Goal: Task Accomplishment & Management: Use online tool/utility

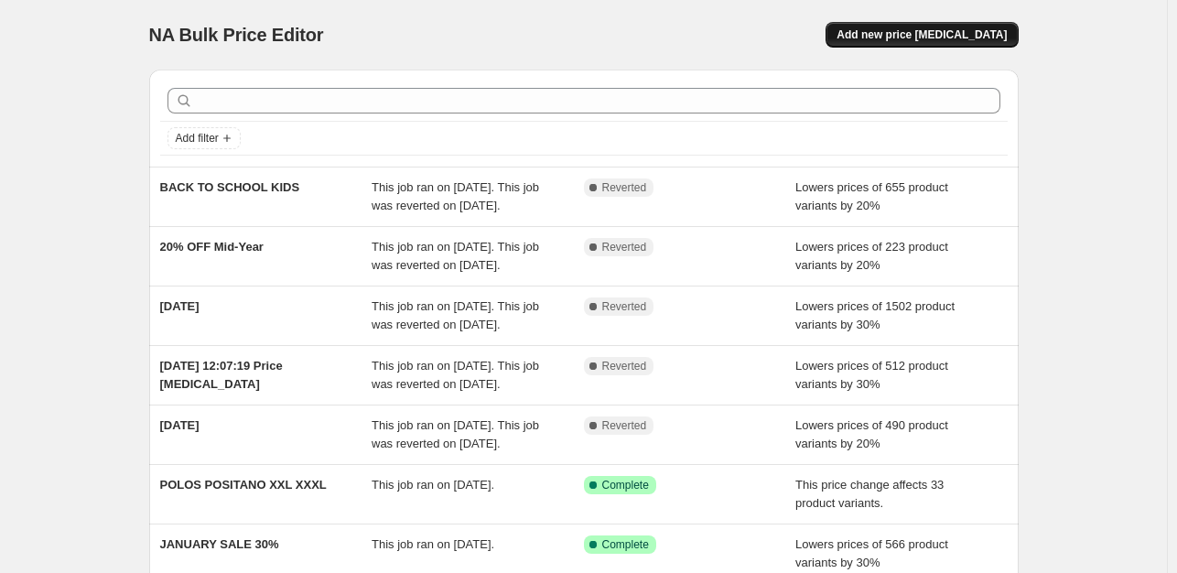
click at [937, 39] on span "Add new price [MEDICAL_DATA]" at bounding box center [922, 34] width 170 height 15
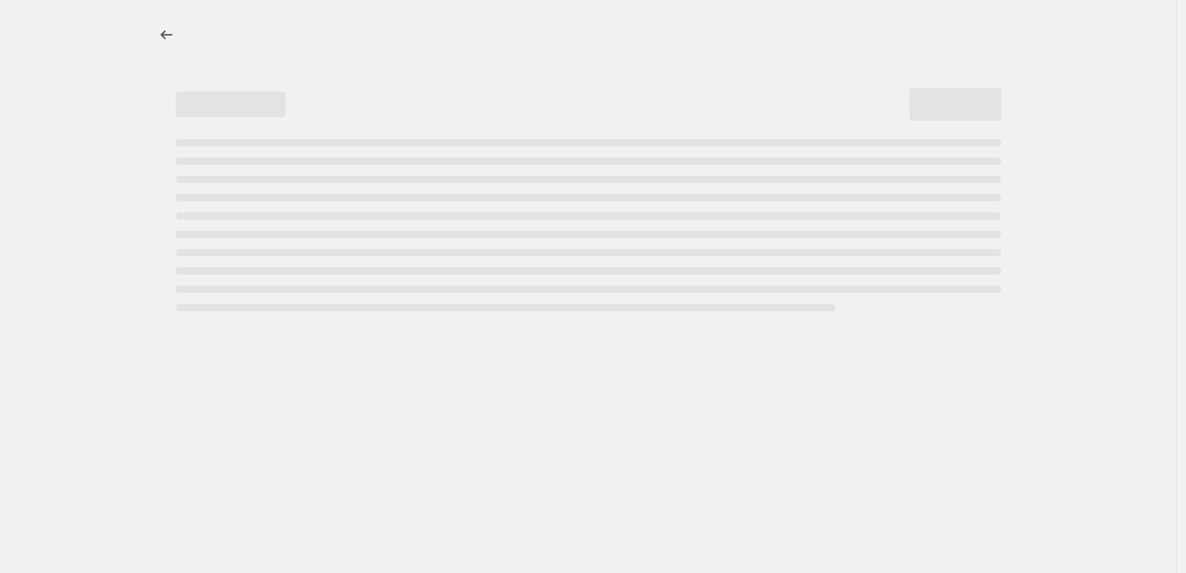
select select "percentage"
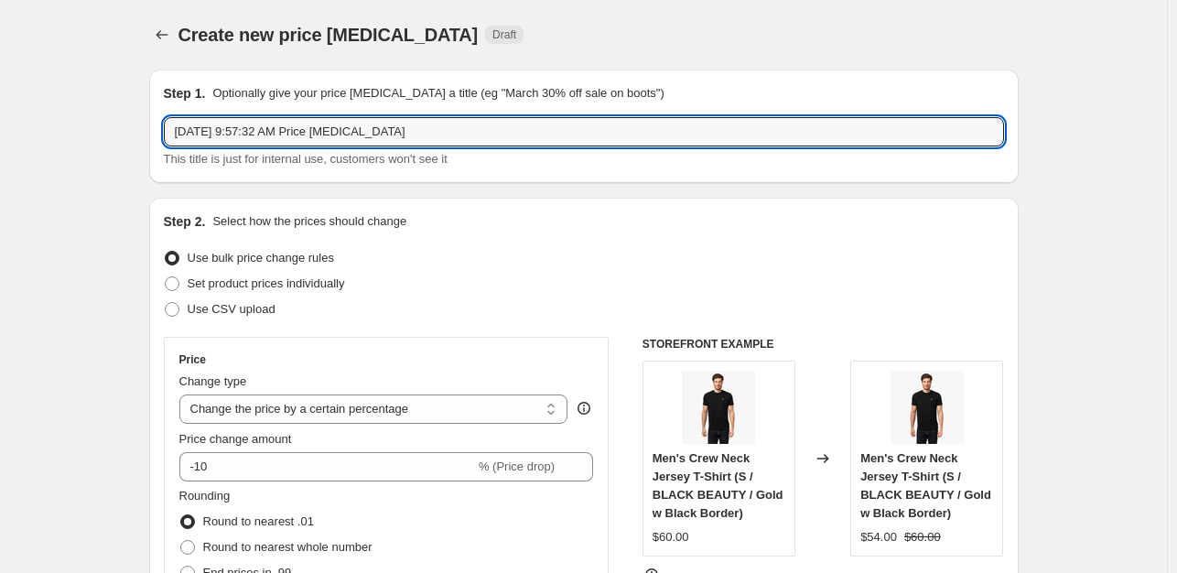
drag, startPoint x: 425, startPoint y: 133, endPoint x: -27, endPoint y: 136, distance: 451.3
click at [0, 136] on html "Home Settings Plans Skip to content Create new price [MEDICAL_DATA]. This page …" at bounding box center [588, 286] width 1177 height 573
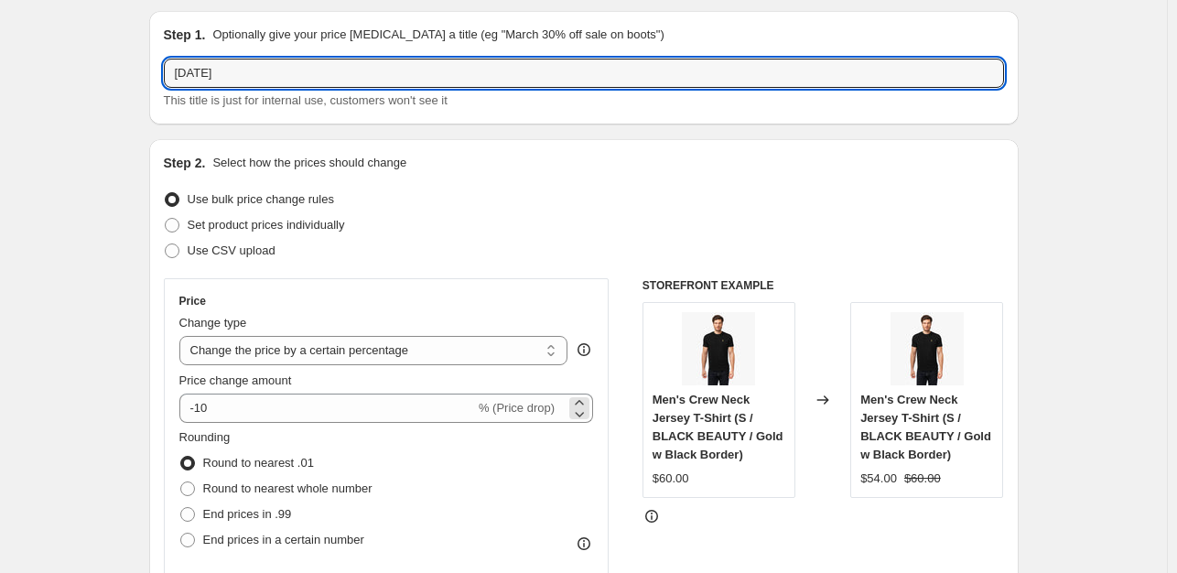
scroll to position [92, 0]
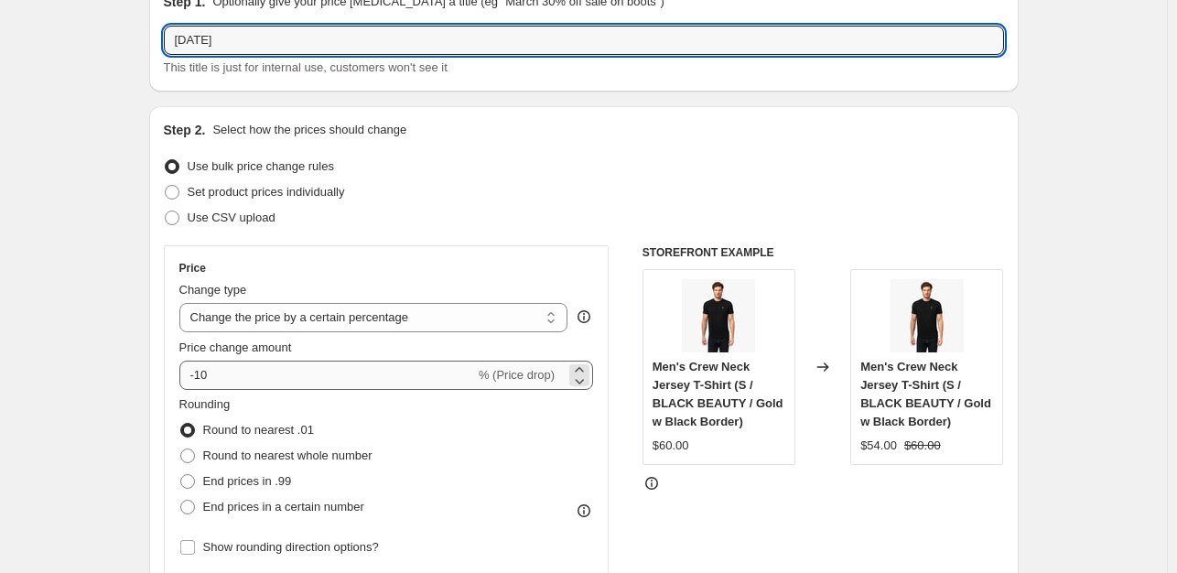
type input "[DATE]"
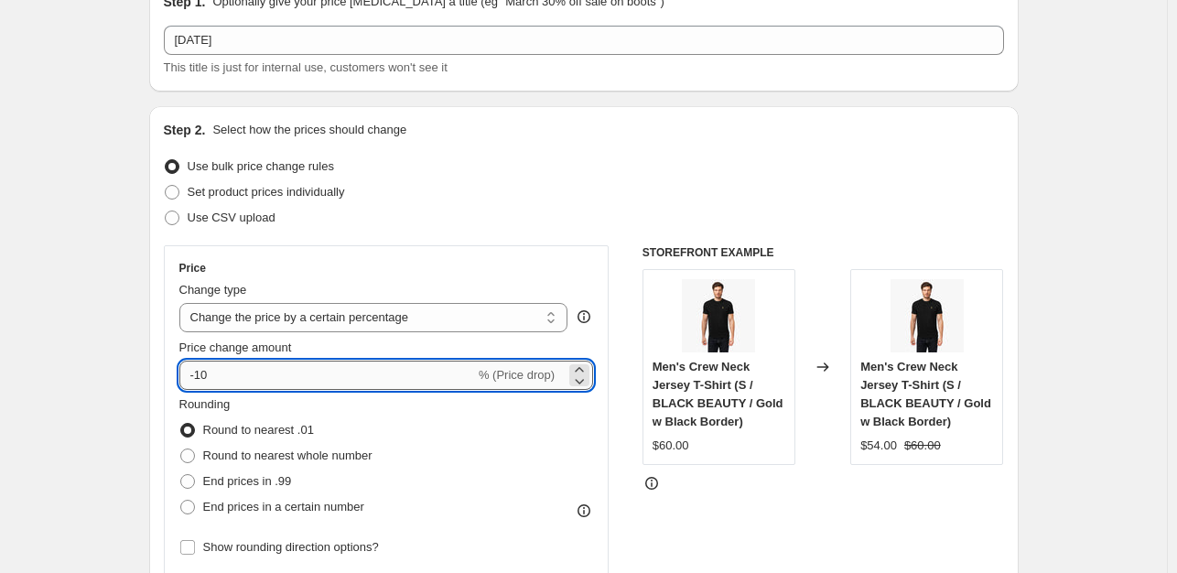
drag, startPoint x: 323, startPoint y: 367, endPoint x: 201, endPoint y: 369, distance: 121.8
click at [201, 369] on input "-10" at bounding box center [327, 375] width 296 height 29
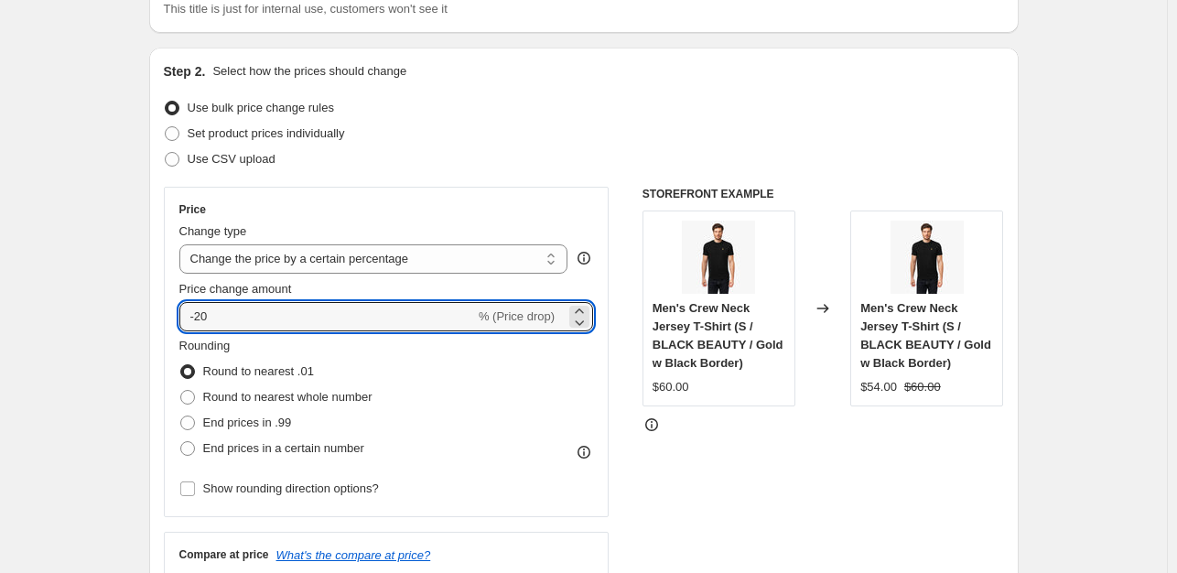
scroll to position [183, 0]
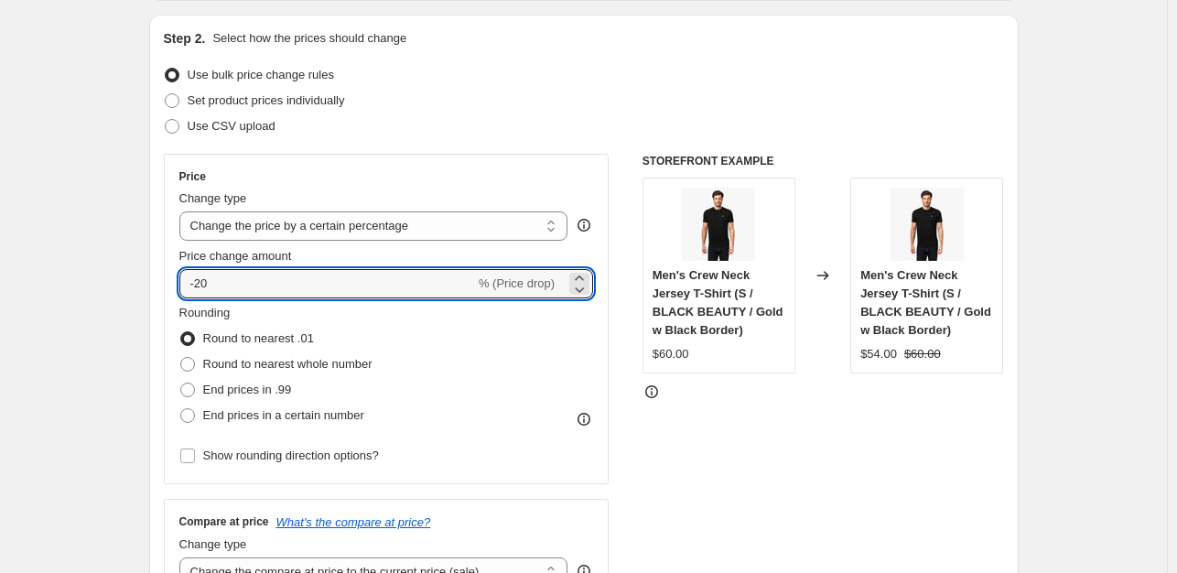
type input "-20"
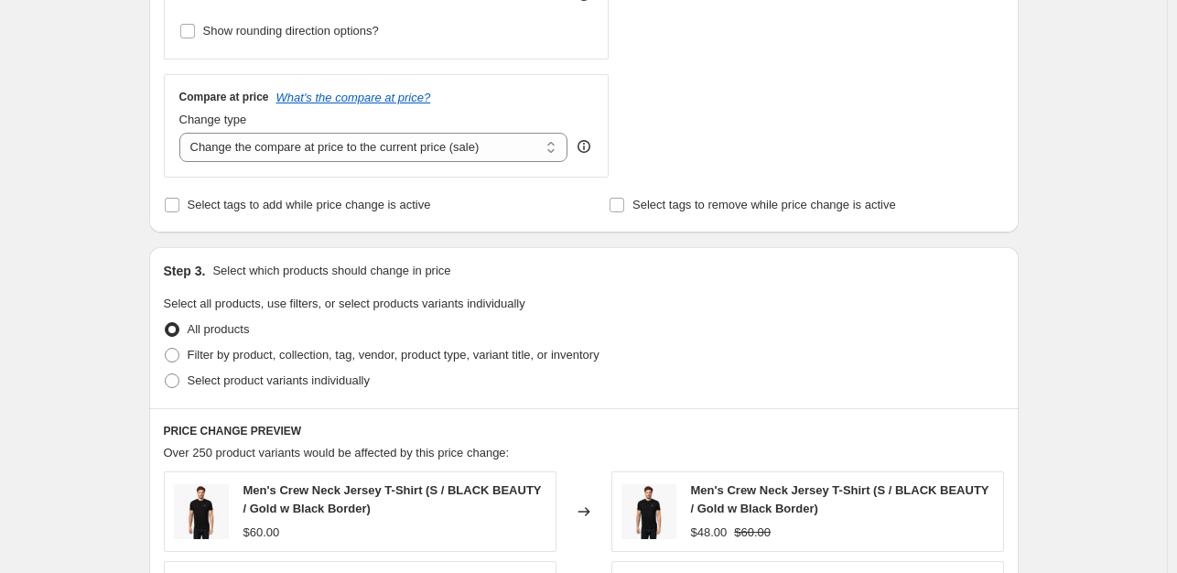
scroll to position [641, 0]
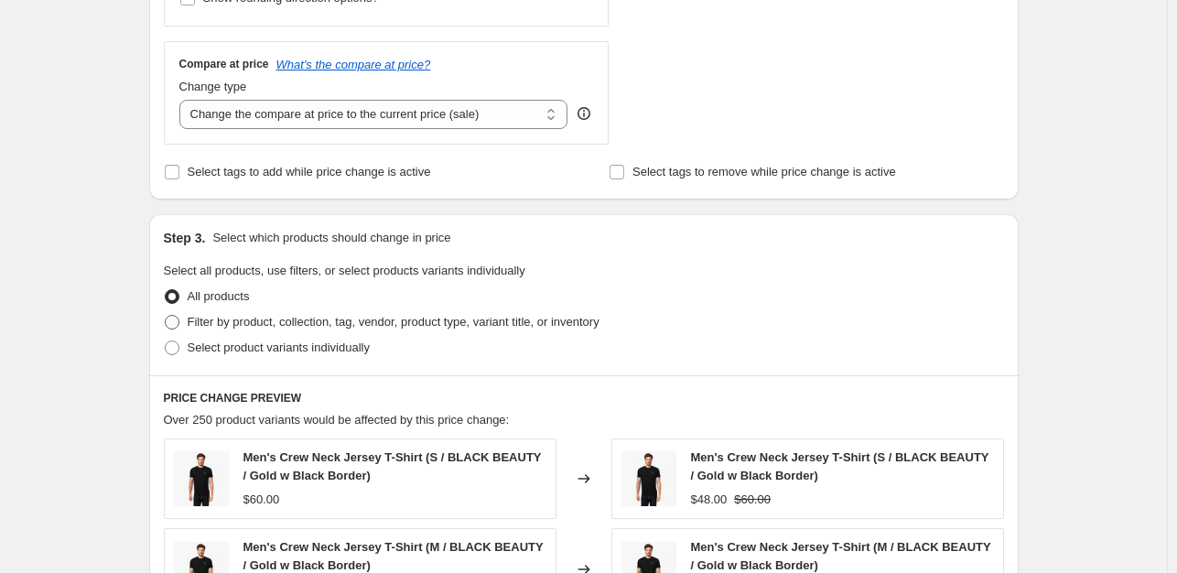
click at [212, 320] on span "Filter by product, collection, tag, vendor, product type, variant title, or inv…" at bounding box center [394, 322] width 412 height 14
click at [166, 316] on input "Filter by product, collection, tag, vendor, product type, variant title, or inv…" at bounding box center [165, 315] width 1 height 1
radio input "true"
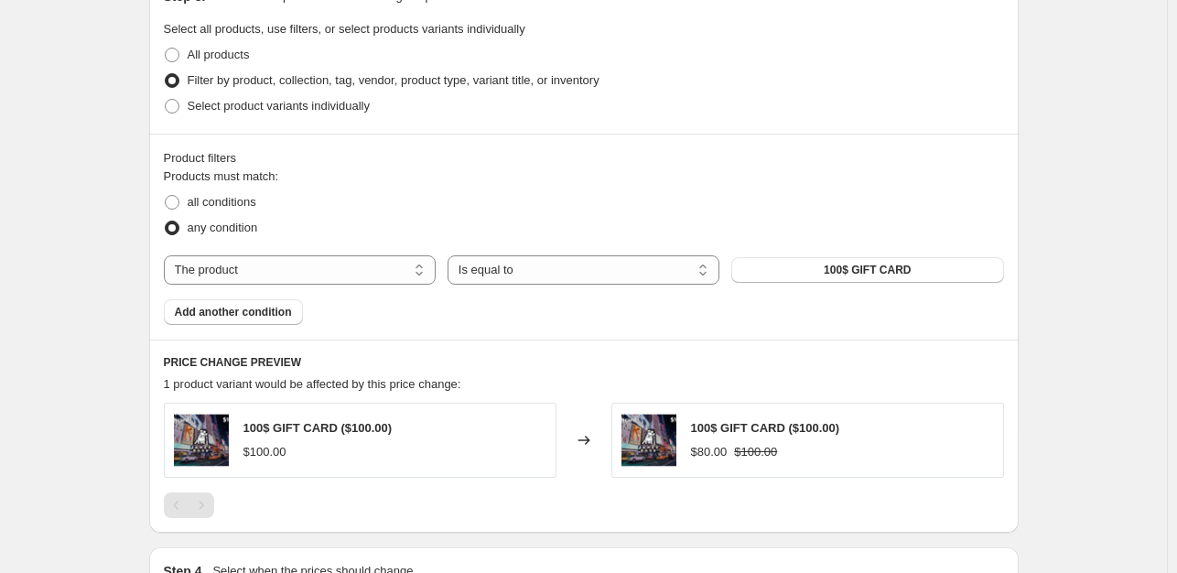
scroll to position [915, 0]
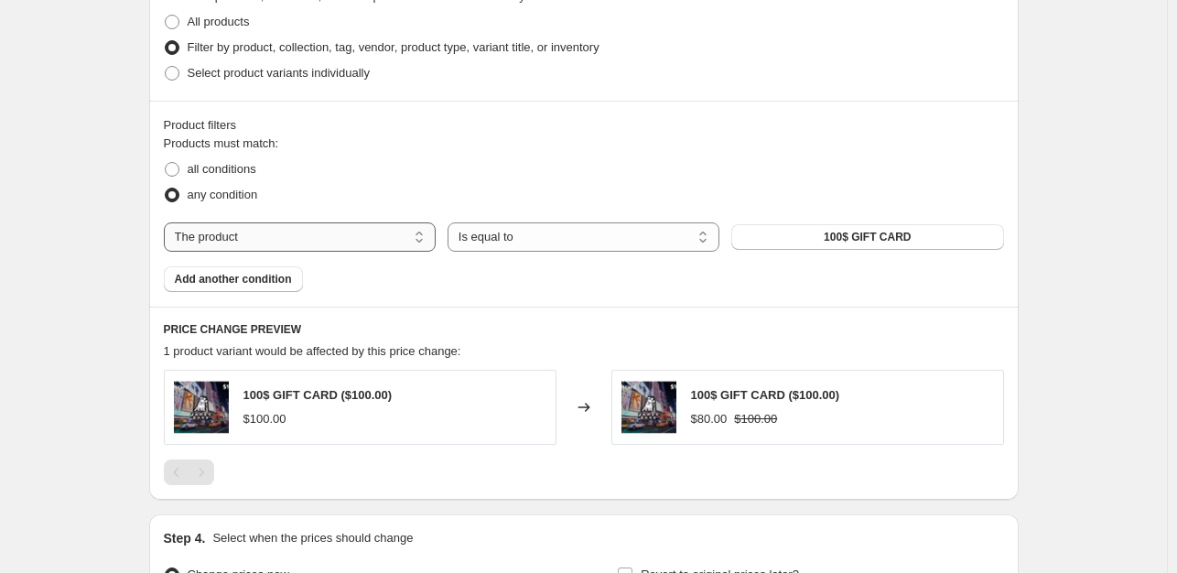
click at [294, 244] on select "The product The product's collection The product's tag The product's vendor The…" at bounding box center [300, 236] width 272 height 29
select select "collection"
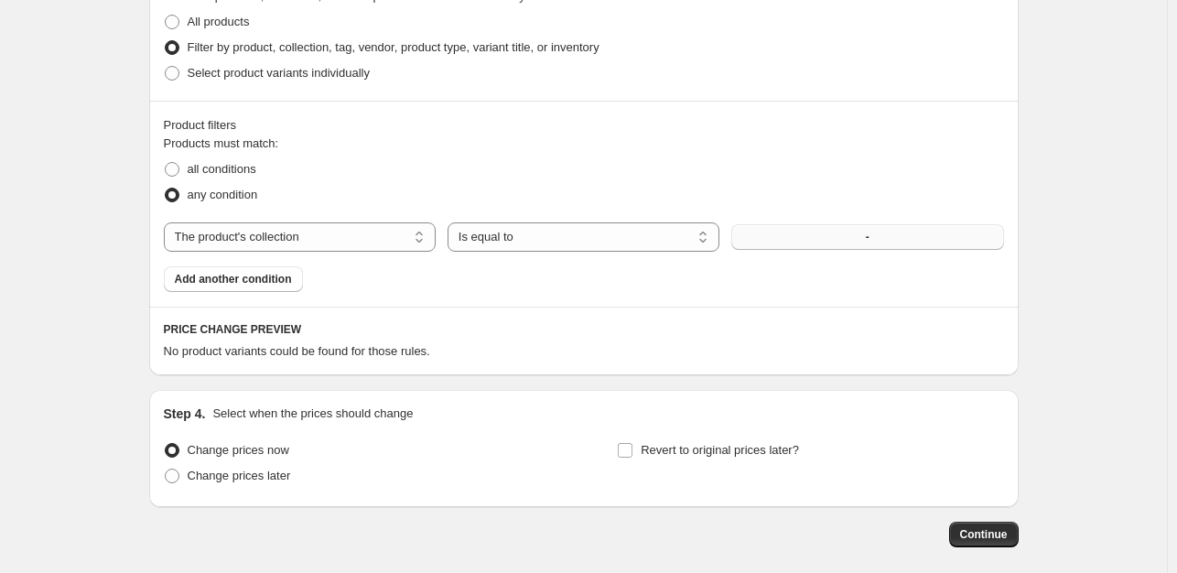
click at [807, 242] on button "-" at bounding box center [867, 237] width 272 height 26
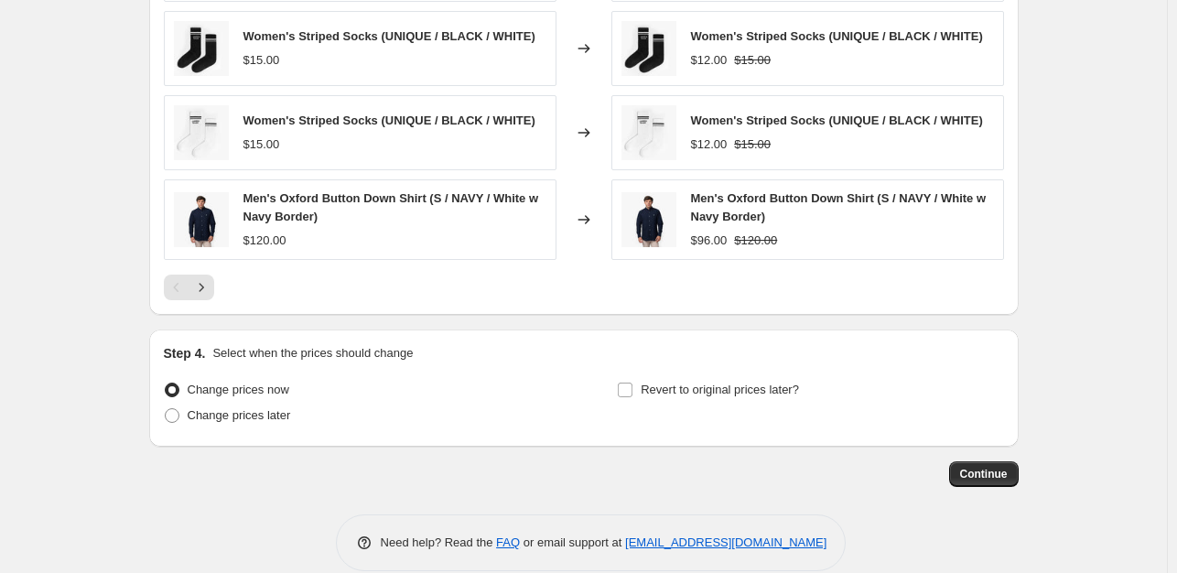
scroll to position [1465, 0]
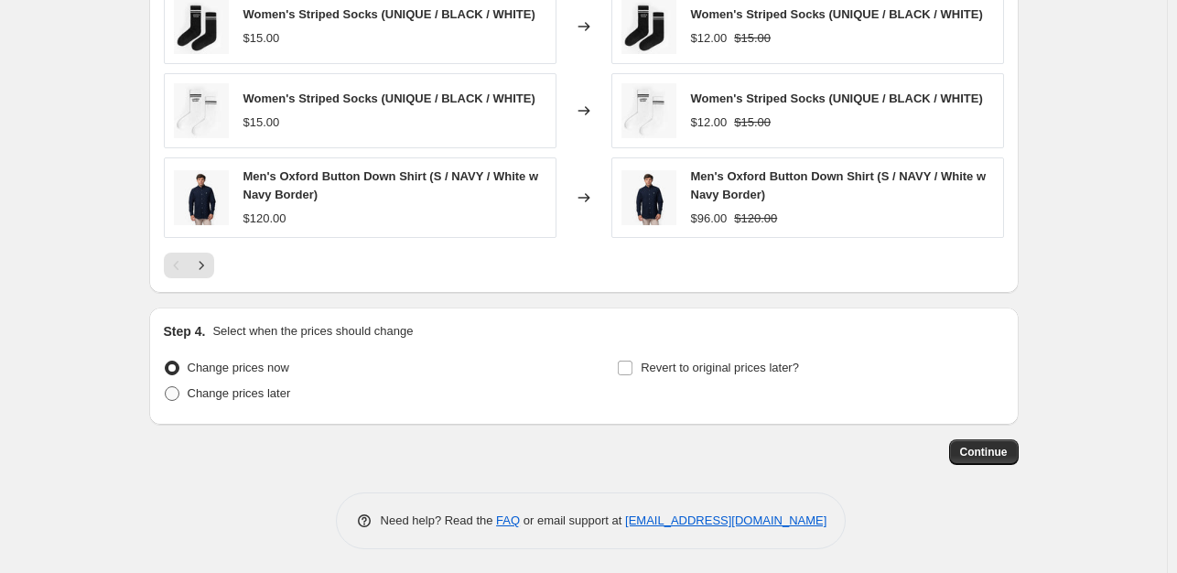
click at [234, 389] on span "Change prices later" at bounding box center [239, 393] width 103 height 14
click at [166, 387] on input "Change prices later" at bounding box center [165, 386] width 1 height 1
radio input "true"
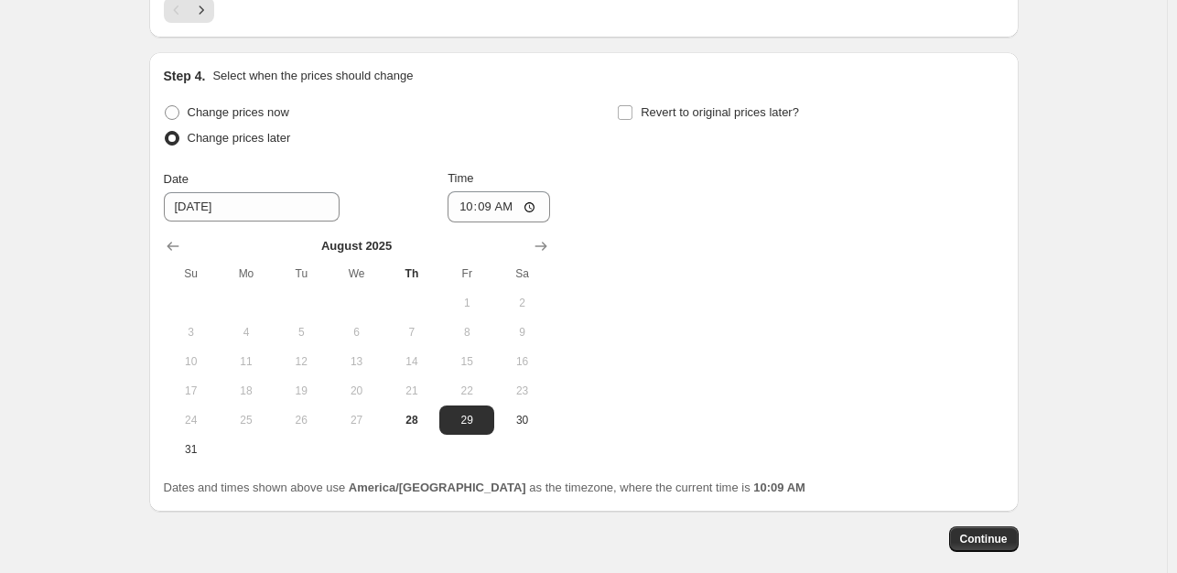
scroll to position [1739, 0]
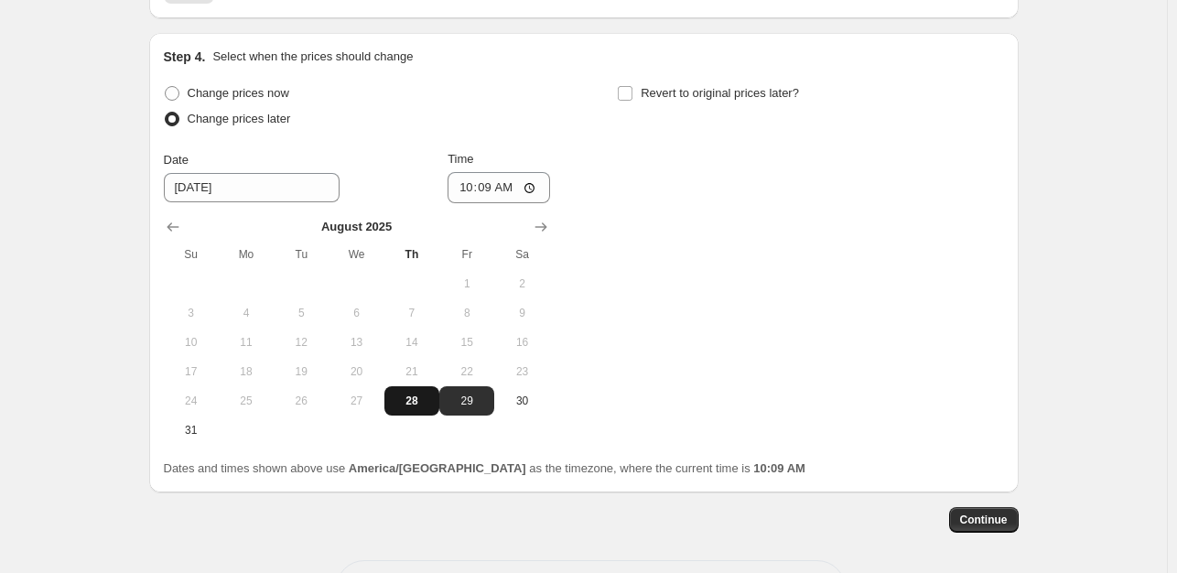
click at [421, 394] on span "28" at bounding box center [412, 401] width 40 height 15
type input "[DATE]"
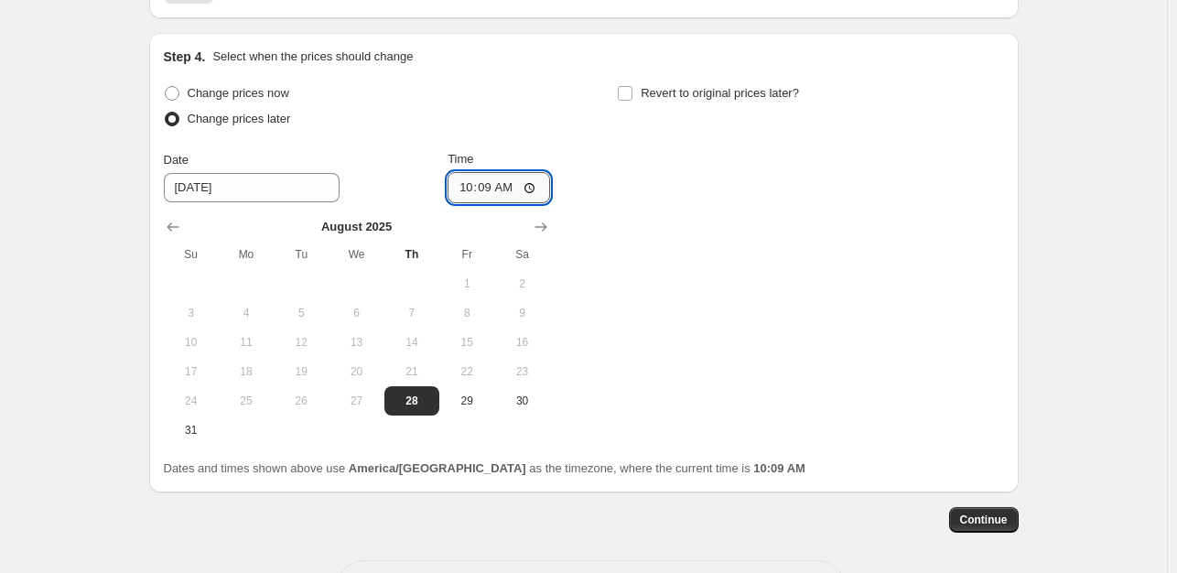
click at [478, 183] on input "10:09" at bounding box center [499, 187] width 103 height 31
click at [463, 190] on input "10:09" at bounding box center [499, 187] width 103 height 31
type input "23:59"
click at [704, 418] on div "Change prices now Change prices later Date [DATE] Time 23:59 [DATE] Su Mo Tu We…" at bounding box center [584, 263] width 840 height 364
click at [548, 218] on icon "Show next month, September 2025" at bounding box center [541, 227] width 18 height 18
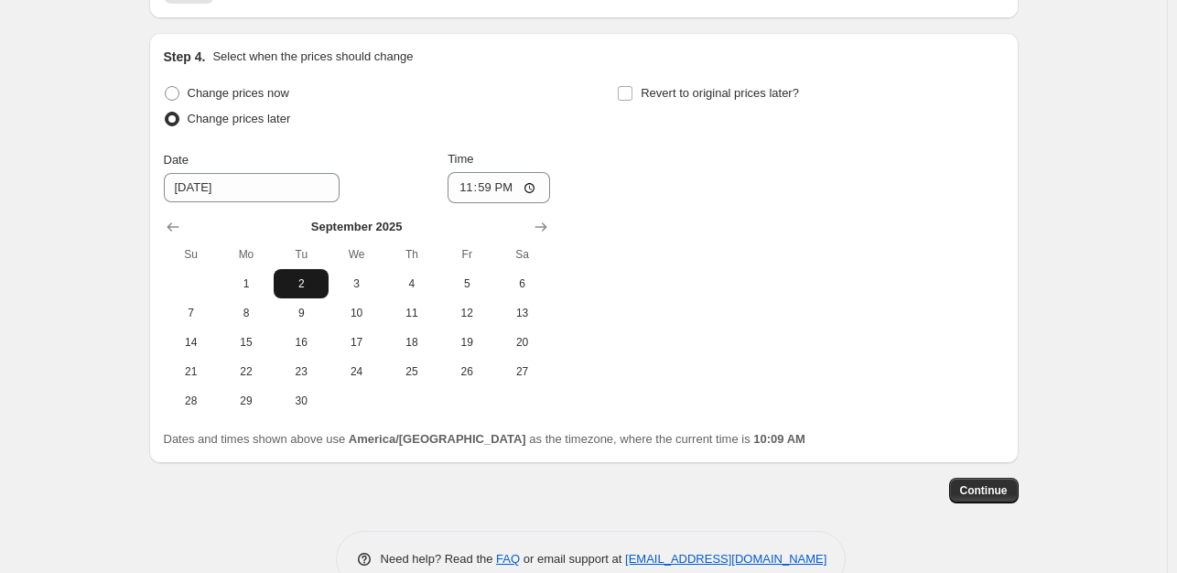
click at [319, 283] on span "2" at bounding box center [301, 283] width 40 height 15
click at [165, 221] on button "Show previous month, August 2025" at bounding box center [173, 227] width 26 height 26
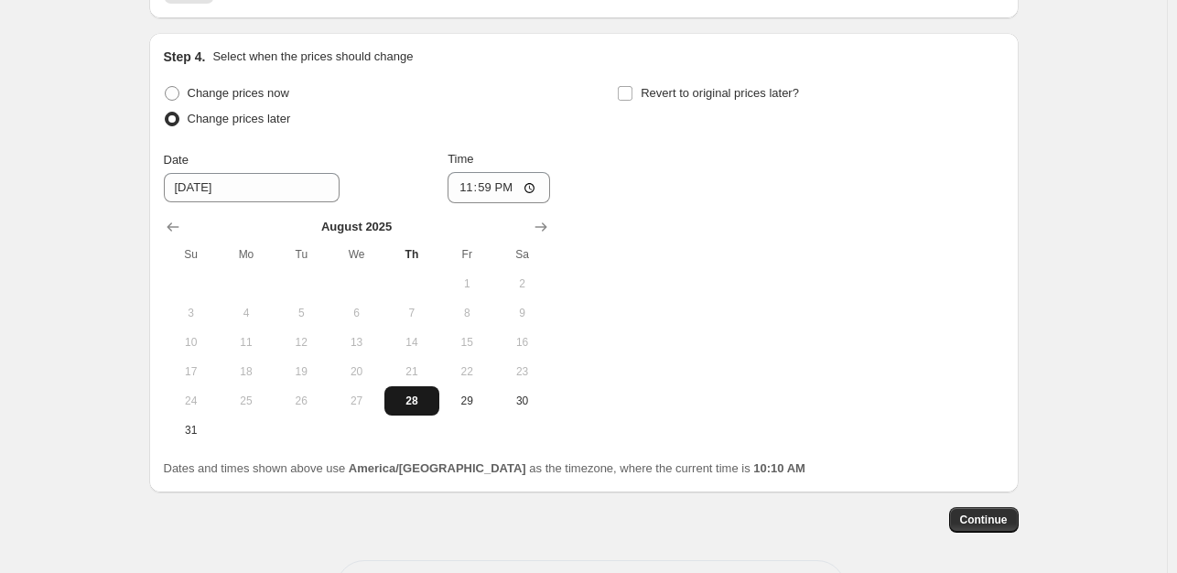
click at [426, 406] on button "28" at bounding box center [412, 400] width 55 height 29
type input "[DATE]"
click at [640, 97] on label "Revert to original prices later?" at bounding box center [708, 94] width 182 height 26
click at [633, 97] on input "Revert to original prices later?" at bounding box center [625, 93] width 15 height 15
checkbox input "true"
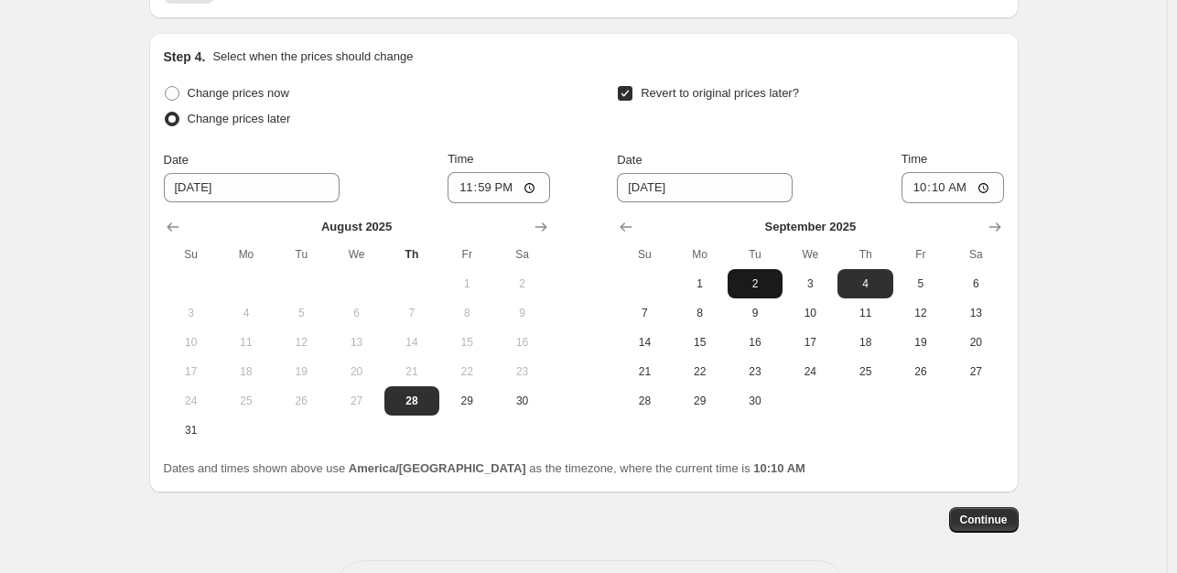
click at [775, 283] on span "2" at bounding box center [755, 283] width 40 height 15
type input "[DATE]"
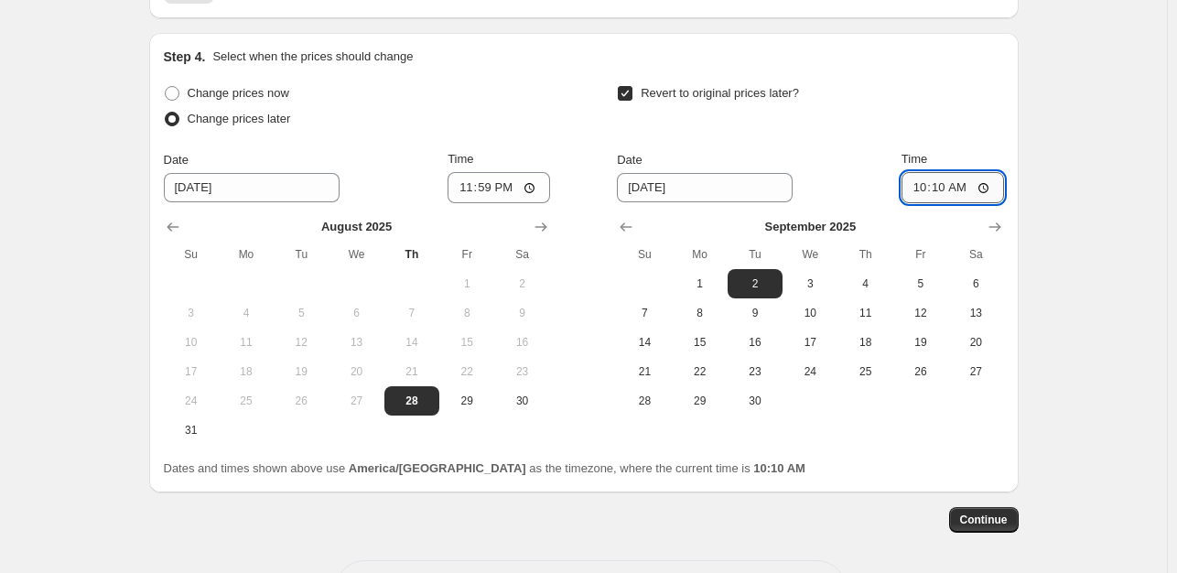
click at [930, 184] on input "10:10" at bounding box center [953, 187] width 103 height 31
type input "23:59"
click at [908, 70] on div "Step 4. Select when the prices should change Change prices now Change prices la…" at bounding box center [584, 263] width 840 height 430
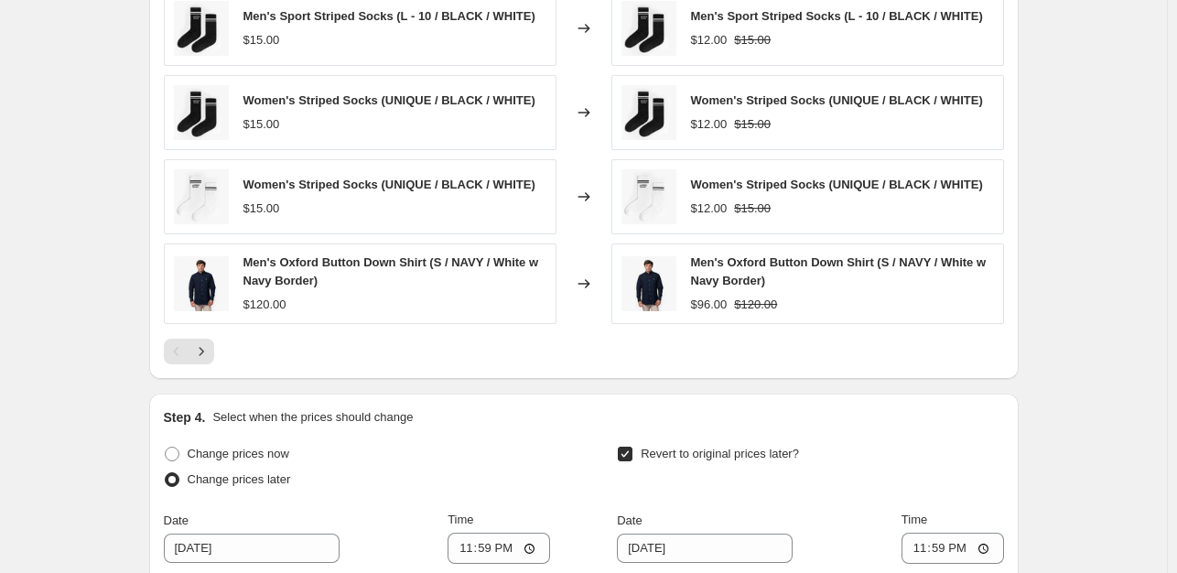
scroll to position [1282, 0]
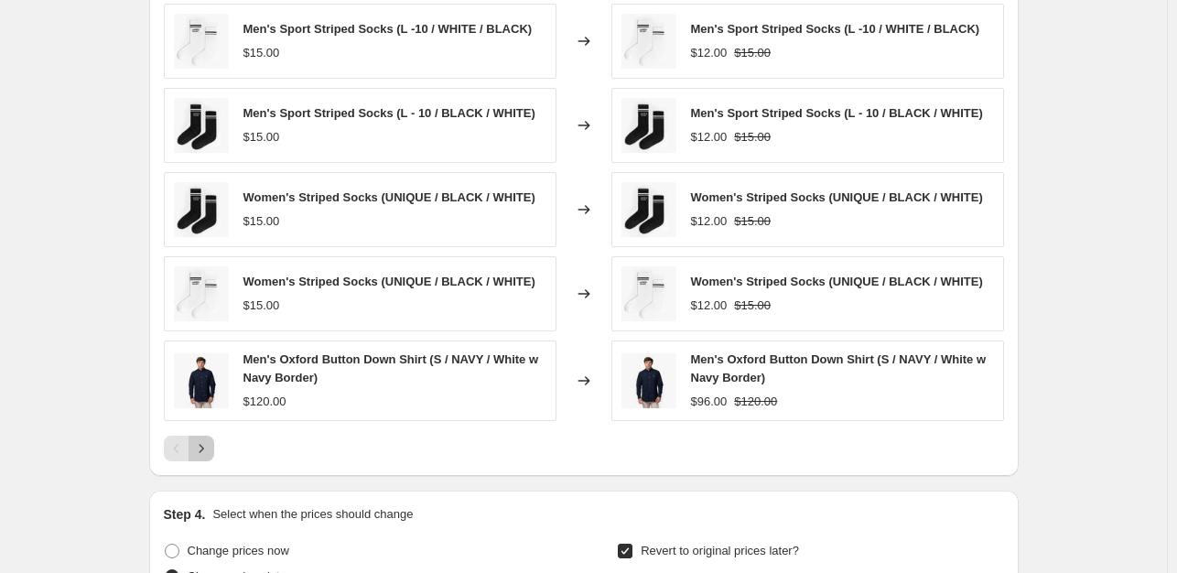
click at [207, 439] on icon "Next" at bounding box center [201, 448] width 18 height 18
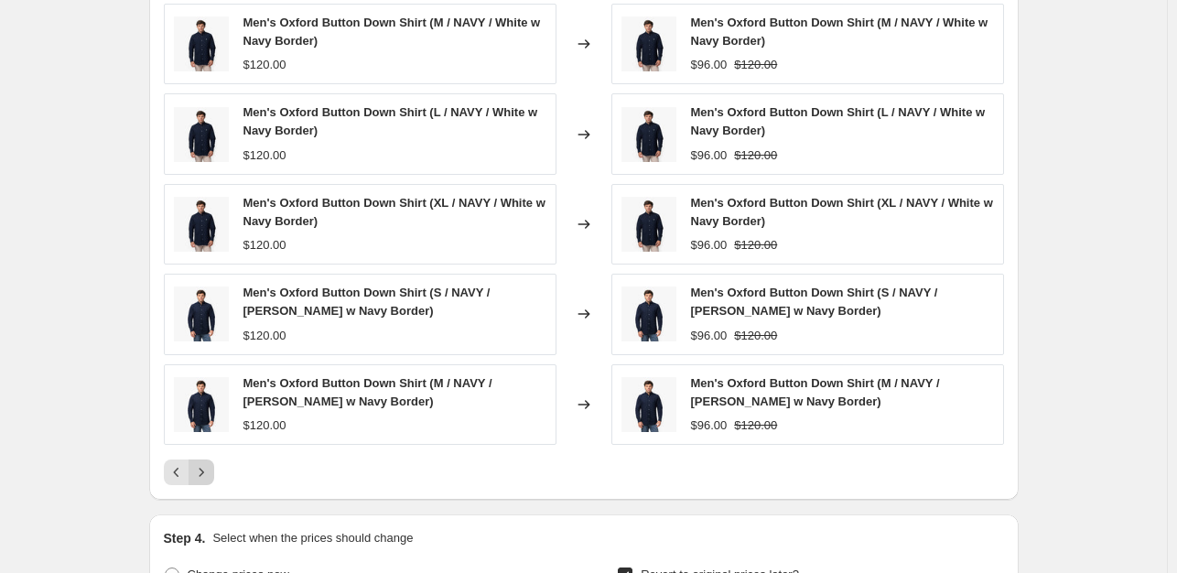
click at [208, 471] on icon "Next" at bounding box center [201, 472] width 18 height 18
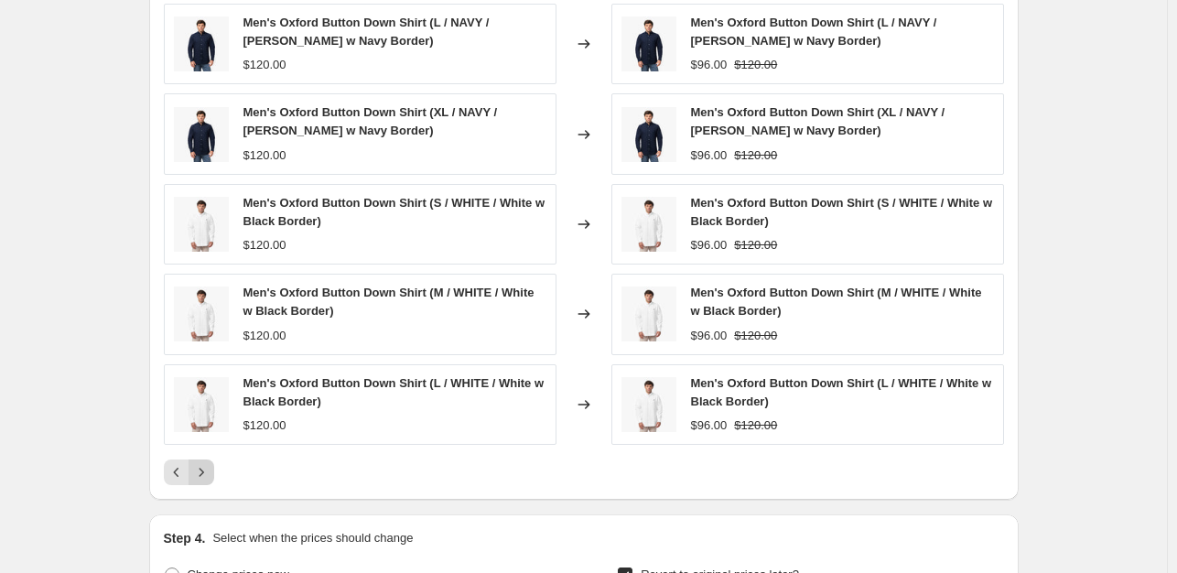
click at [208, 471] on icon "Next" at bounding box center [201, 472] width 18 height 18
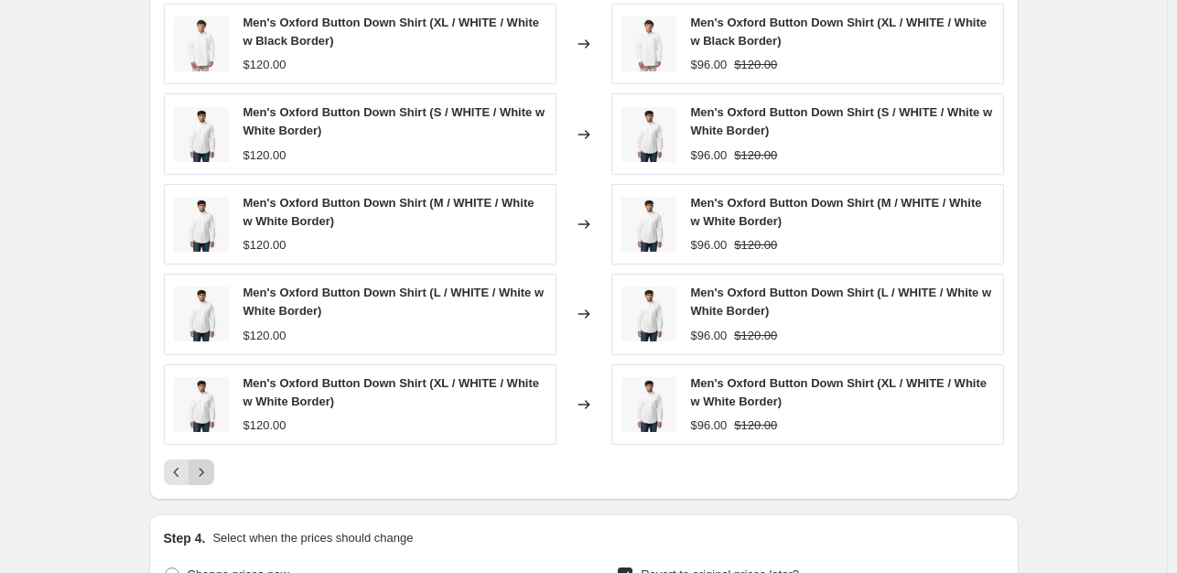
click at [208, 471] on icon "Next" at bounding box center [201, 472] width 18 height 18
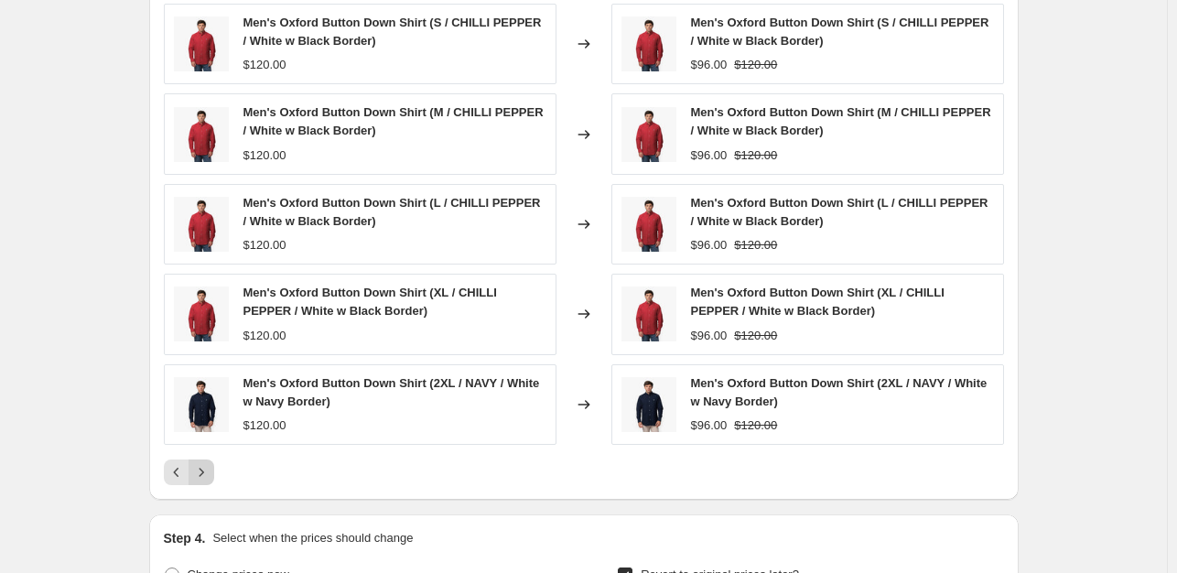
click at [208, 471] on icon "Next" at bounding box center [201, 472] width 18 height 18
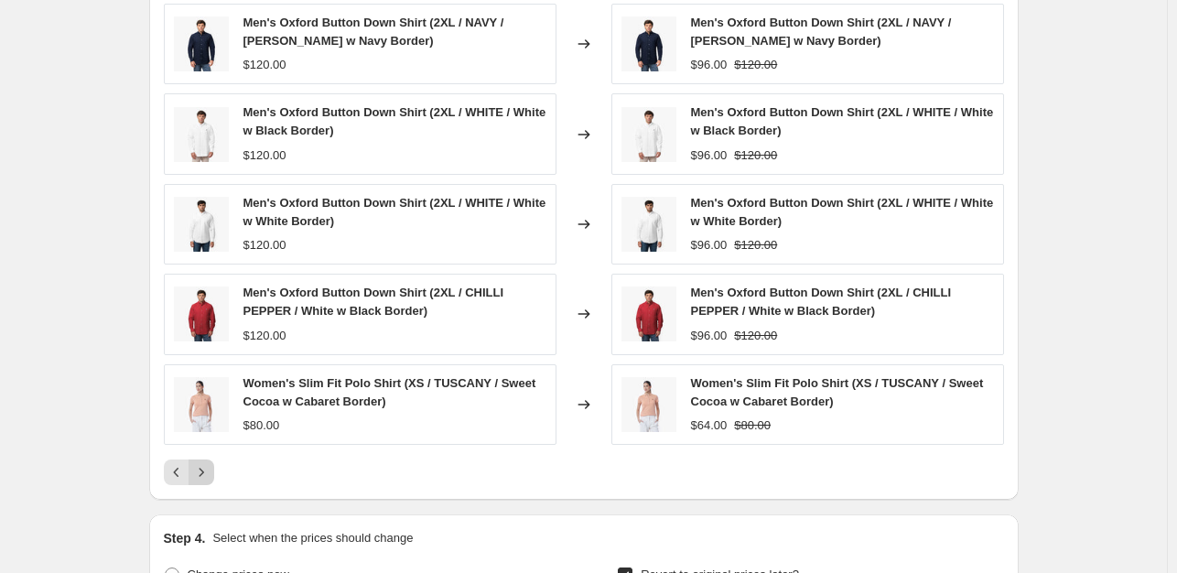
click at [208, 471] on icon "Next" at bounding box center [201, 472] width 18 height 18
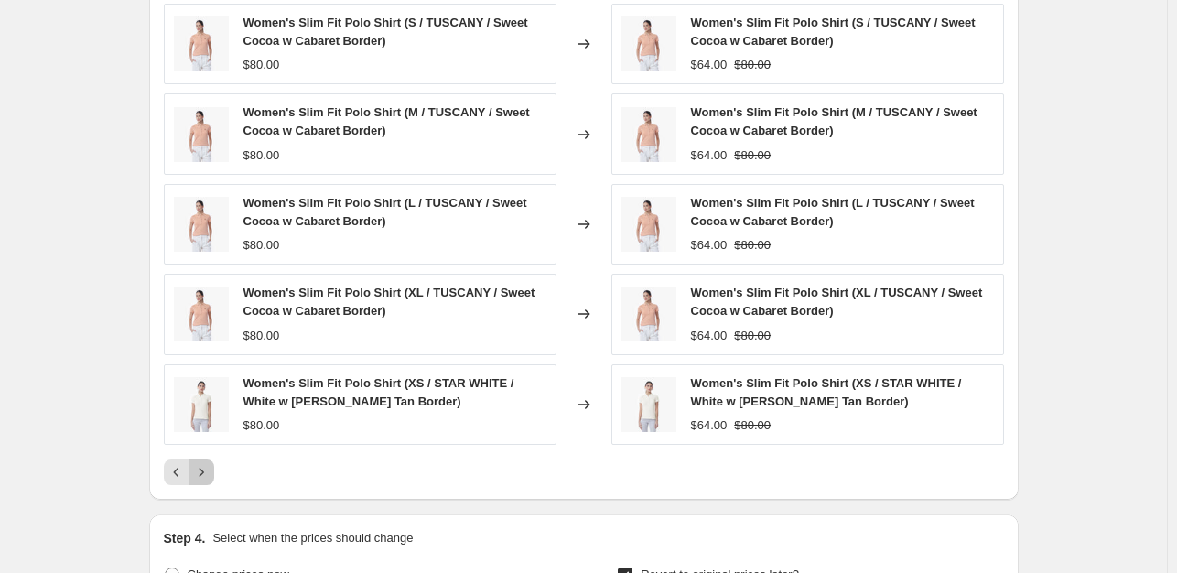
click at [208, 471] on icon "Next" at bounding box center [201, 472] width 18 height 18
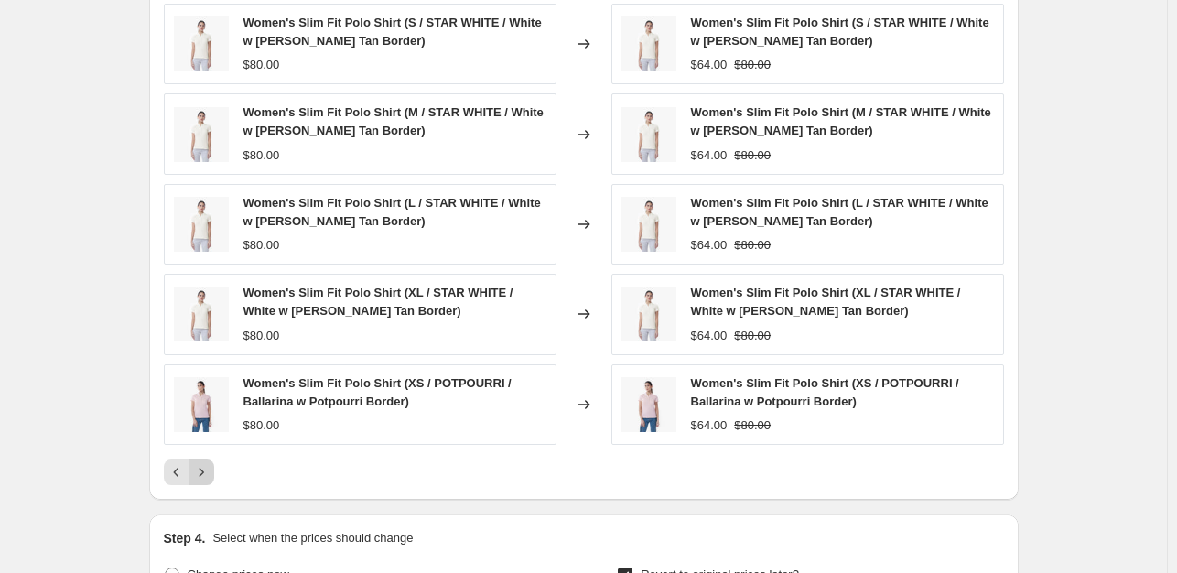
click at [208, 471] on icon "Next" at bounding box center [201, 472] width 18 height 18
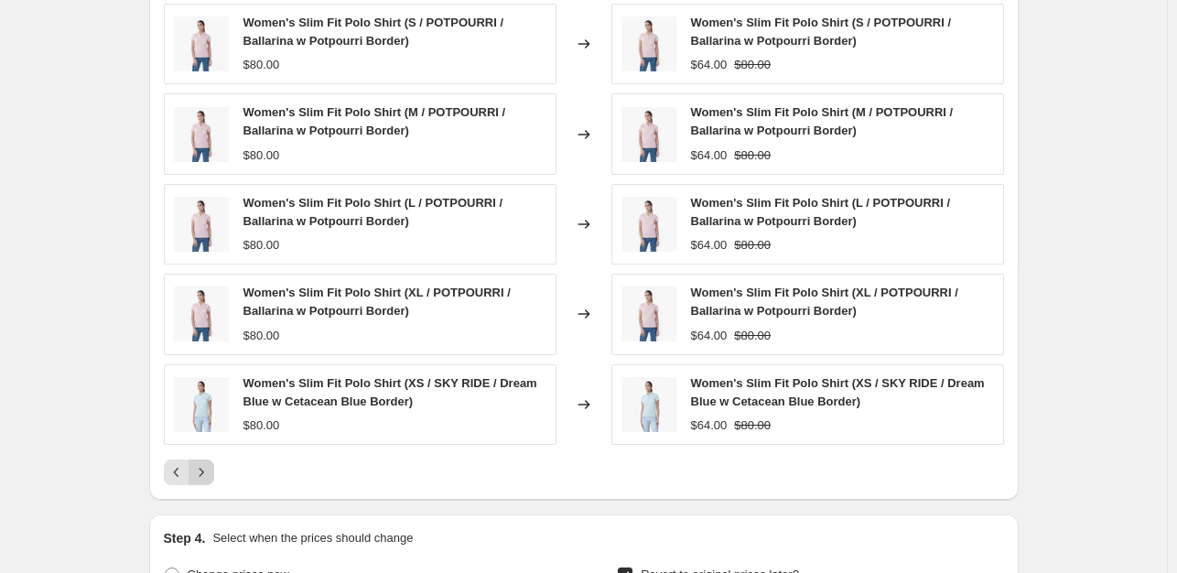
click at [208, 471] on icon "Next" at bounding box center [201, 472] width 18 height 18
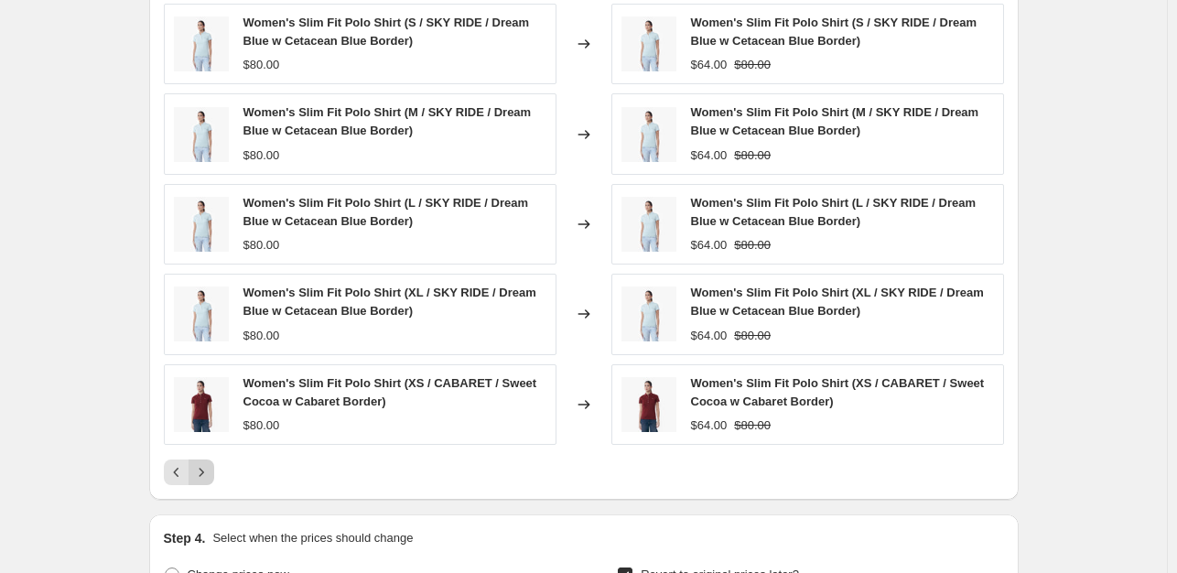
click at [208, 471] on icon "Next" at bounding box center [201, 472] width 18 height 18
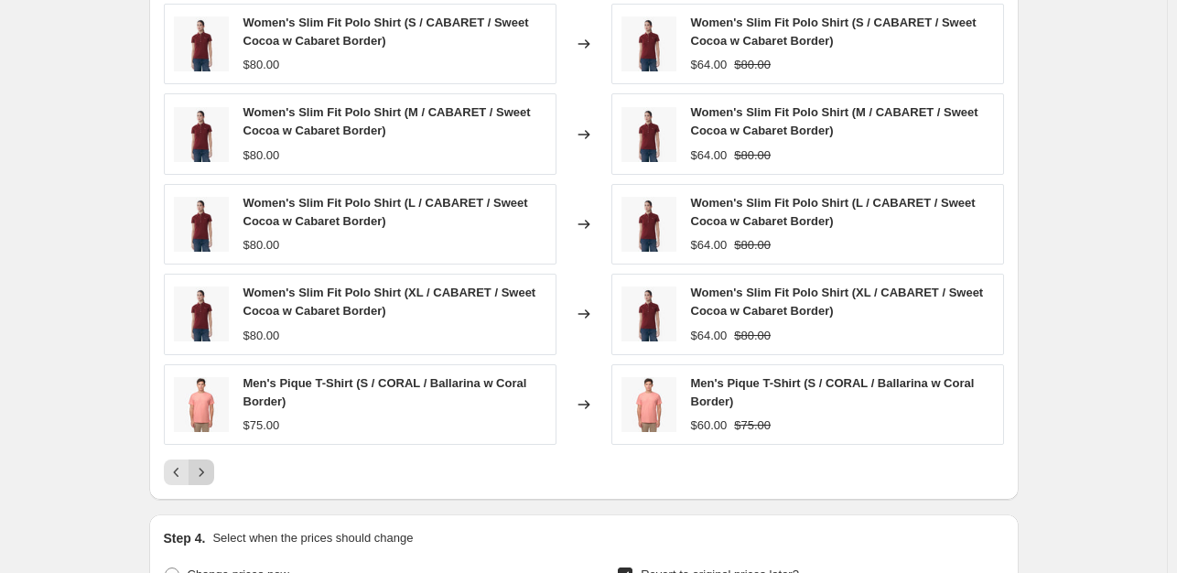
click at [208, 471] on icon "Next" at bounding box center [201, 472] width 18 height 18
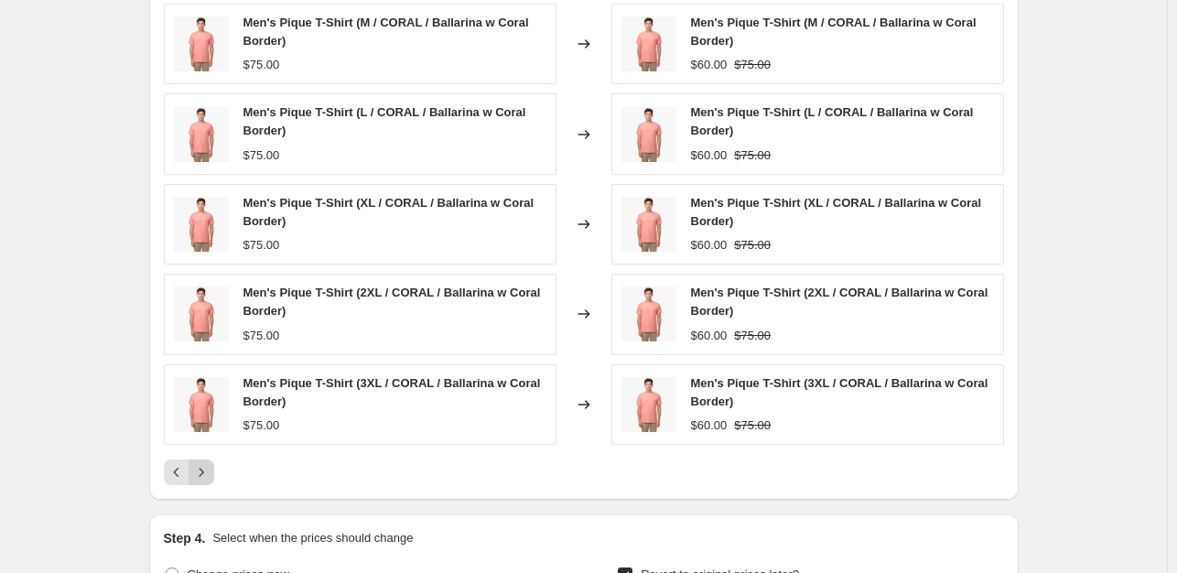
click at [208, 471] on icon "Next" at bounding box center [201, 472] width 18 height 18
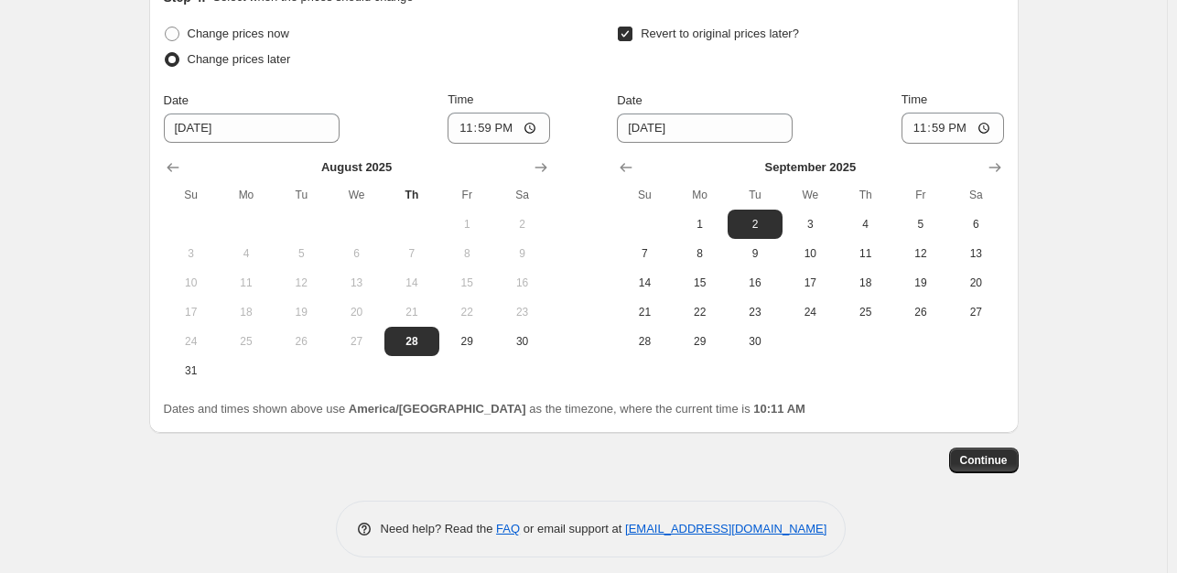
scroll to position [1831, 0]
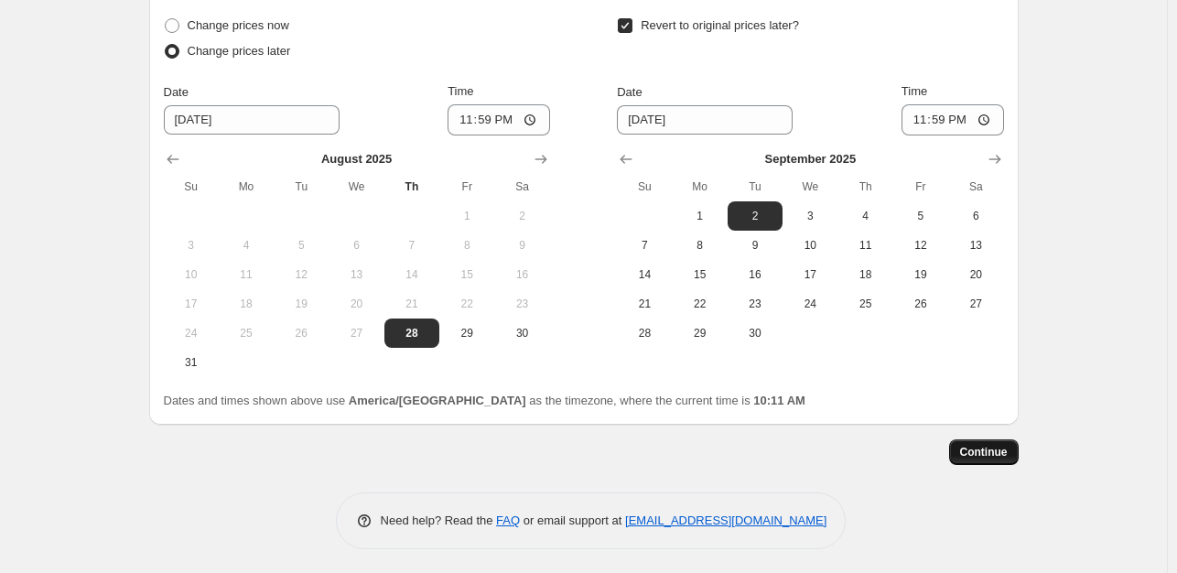
click at [1000, 450] on span "Continue" at bounding box center [984, 452] width 48 height 15
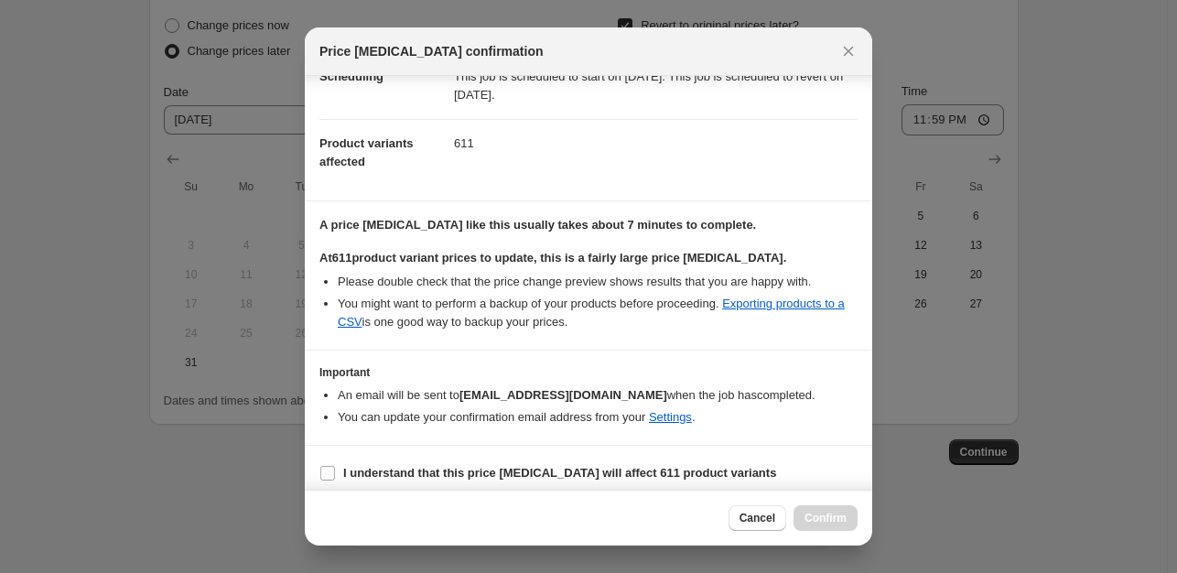
scroll to position [199, 0]
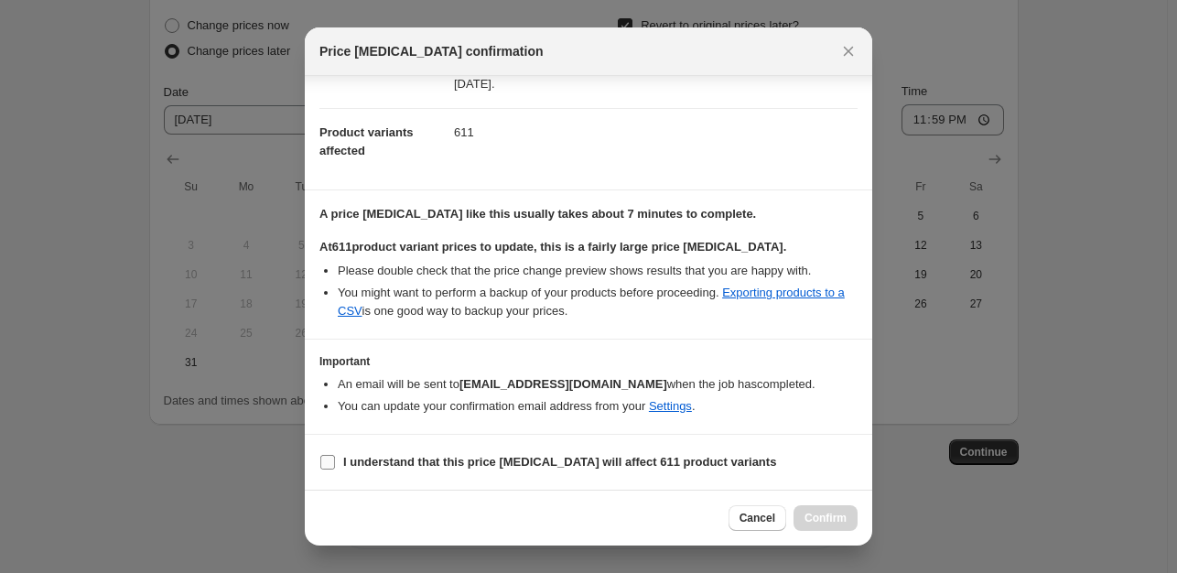
click at [333, 464] on input "I understand that this price [MEDICAL_DATA] will affect 611 product variants" at bounding box center [327, 462] width 15 height 15
checkbox input "true"
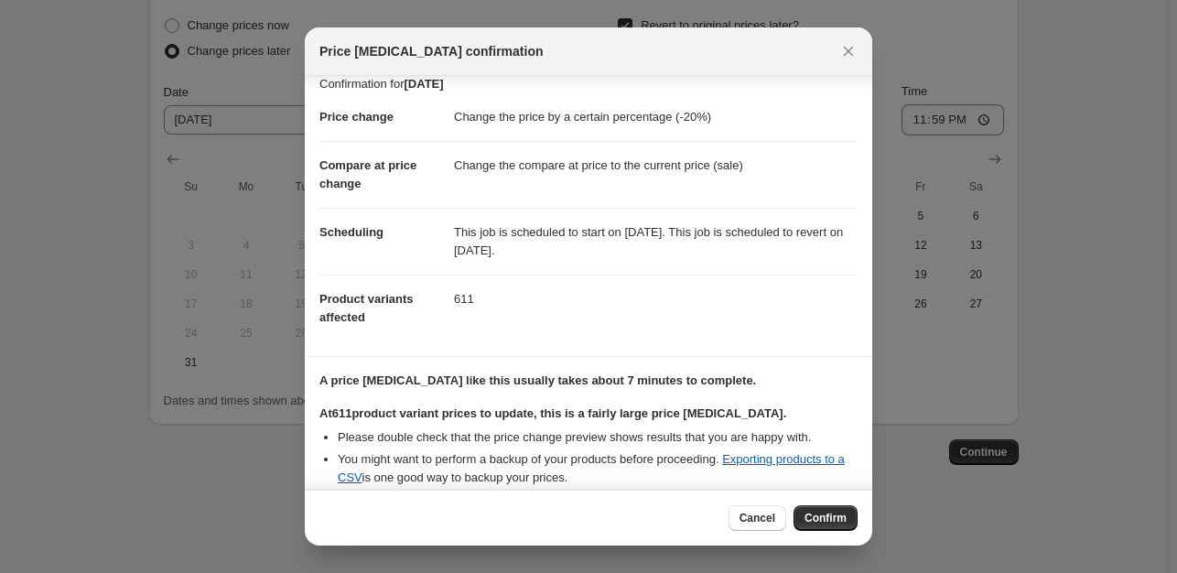
scroll to position [0, 0]
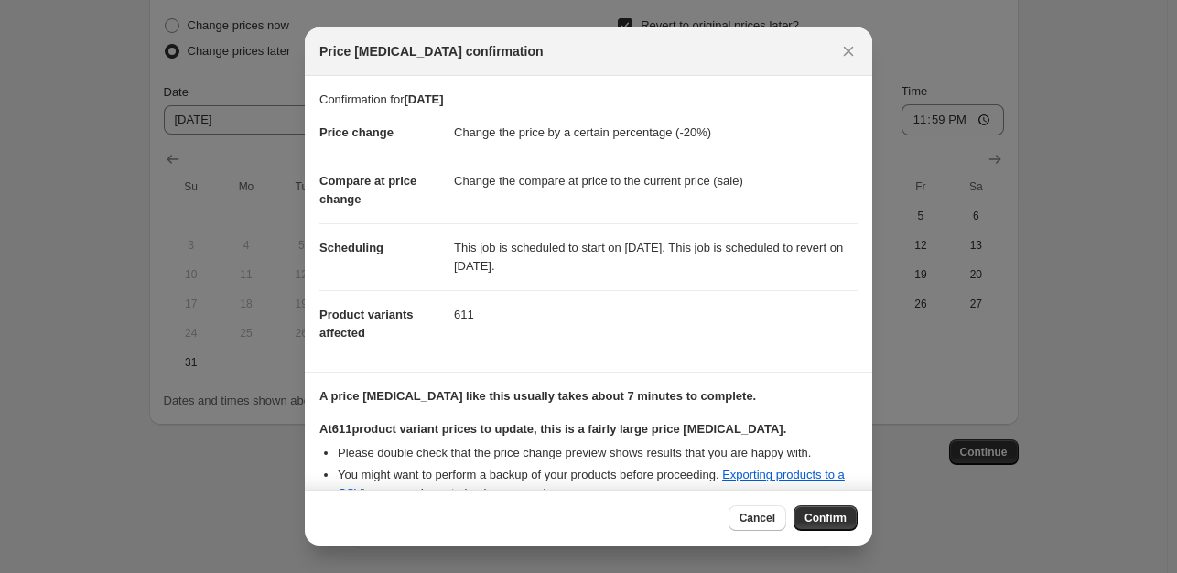
click at [829, 523] on span "Confirm" at bounding box center [826, 518] width 42 height 15
